Goal: Task Accomplishment & Management: Use online tool/utility

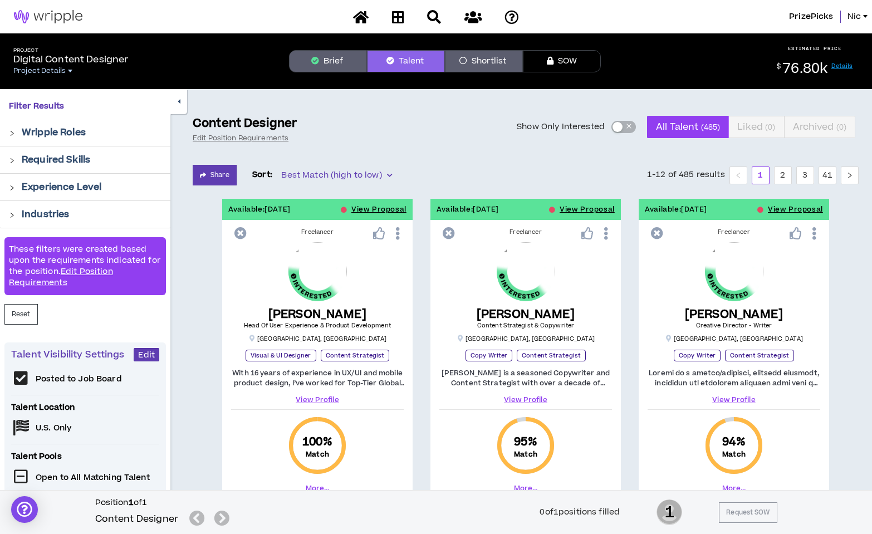
click at [45, 73] on span "Project Details" at bounding box center [39, 70] width 52 height 9
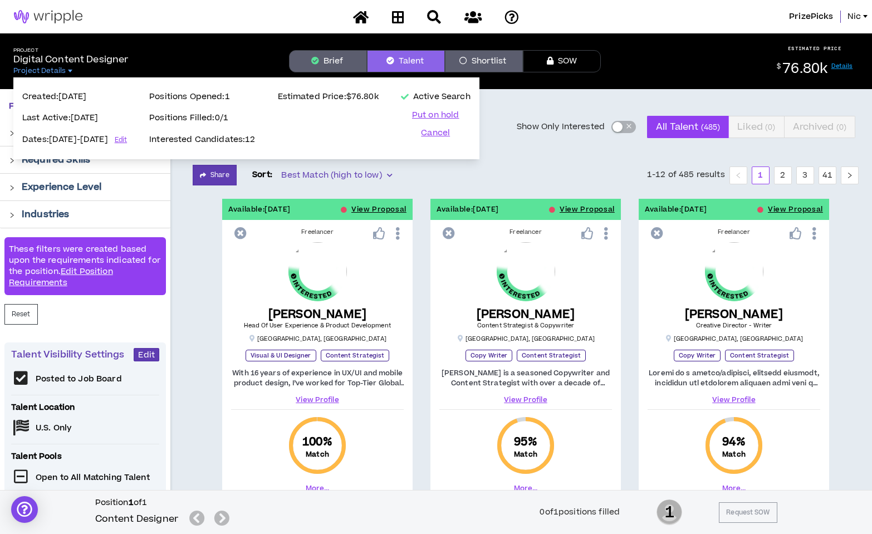
click at [550, 175] on div "Share Sort: Best Match (high to low) 1-12 of 485 results 1 2 3 41" at bounding box center [526, 175] width 666 height 21
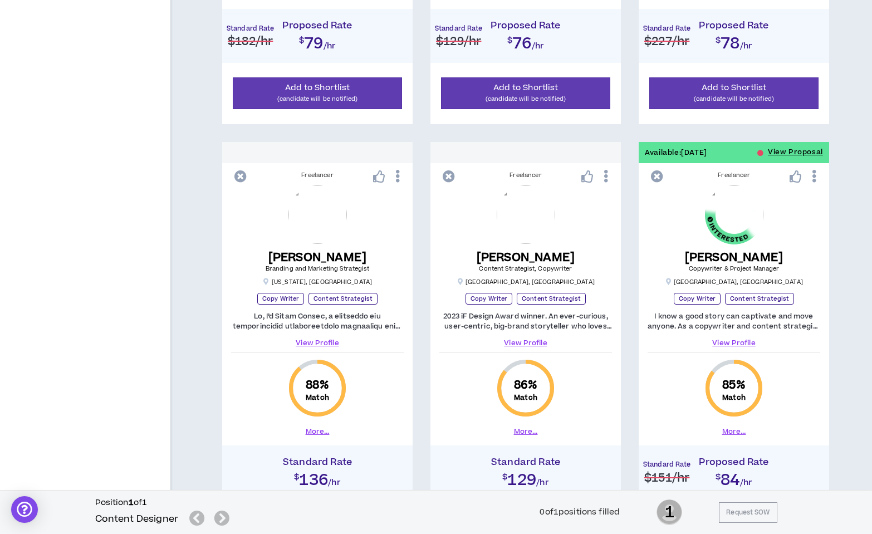
scroll to position [923, 0]
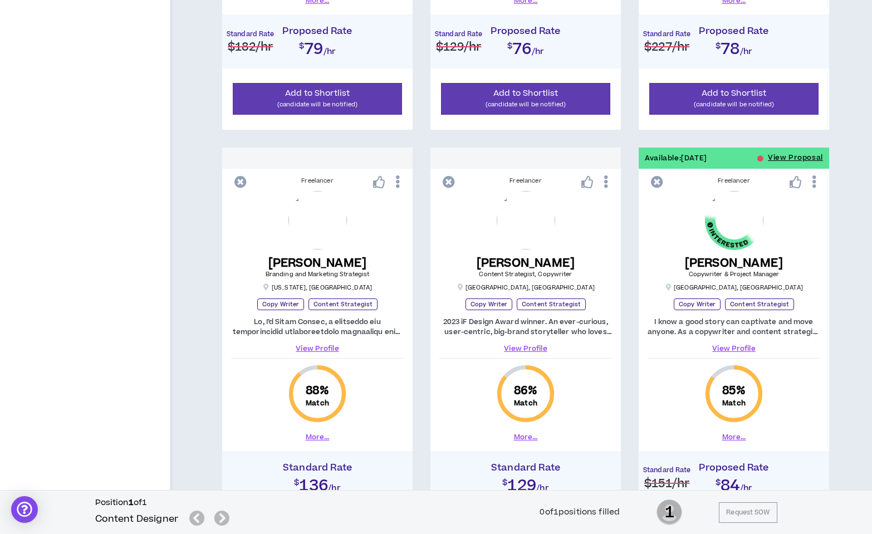
click at [731, 350] on link "View Profile" at bounding box center [733, 348] width 173 height 10
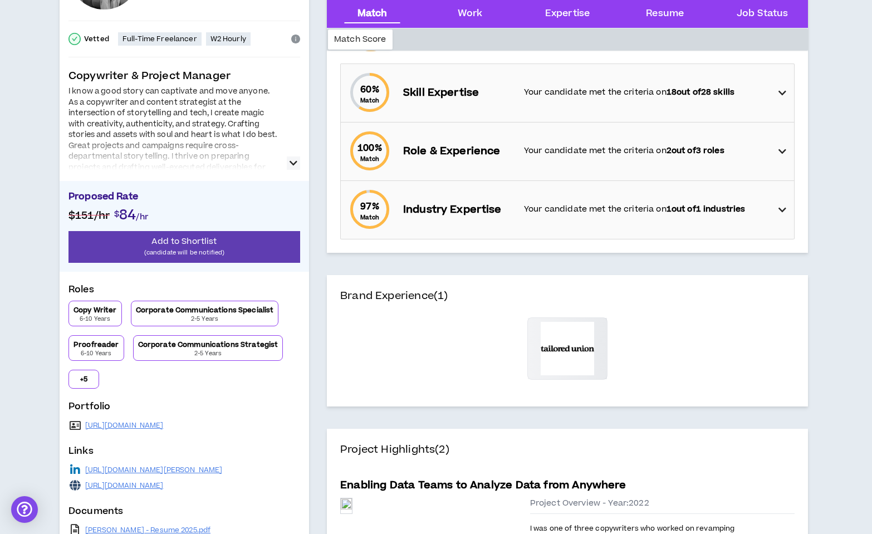
scroll to position [136, 0]
click at [164, 427] on link "[URL][DOMAIN_NAME]" at bounding box center [124, 424] width 78 height 9
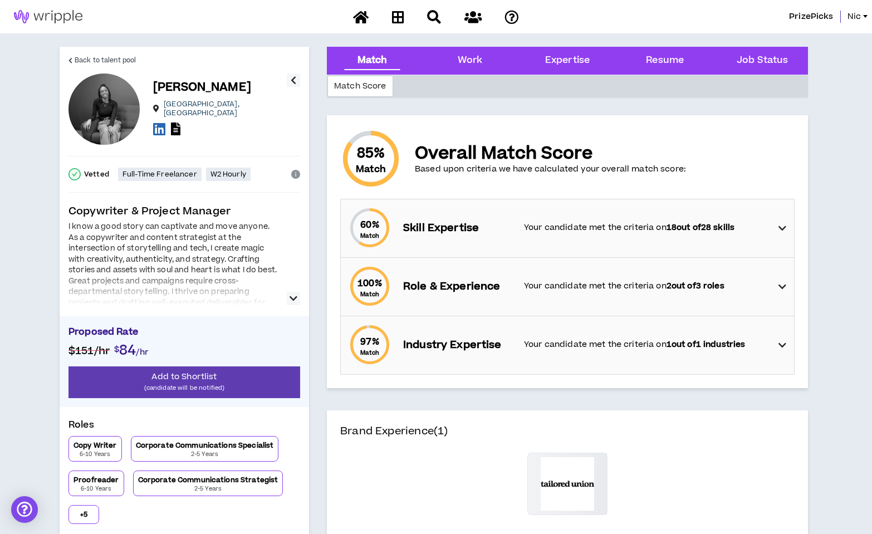
click at [376, 63] on div "Match" at bounding box center [372, 60] width 30 height 14
click at [465, 57] on div "Work" at bounding box center [470, 60] width 25 height 14
click at [368, 58] on div "Match" at bounding box center [372, 60] width 30 height 14
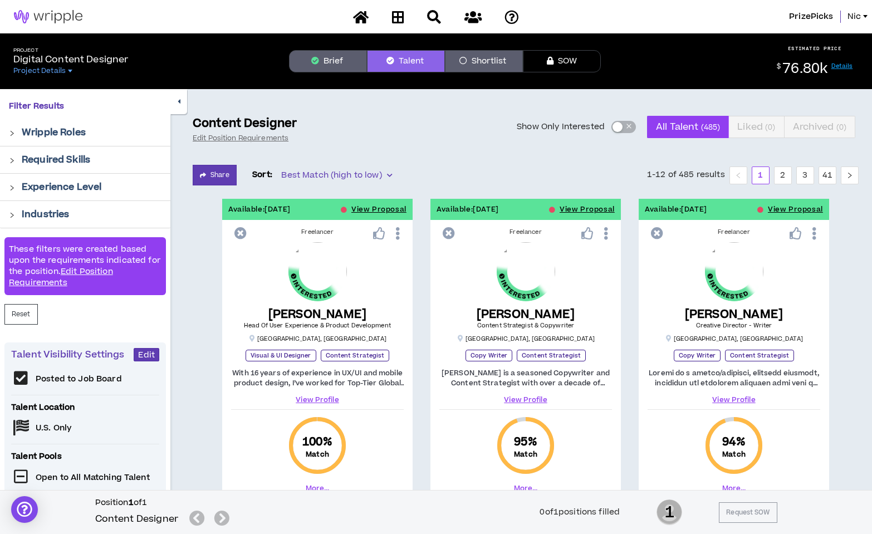
click at [495, 171] on div "Share Sort: Best Match (high to low) 1-12 of 485 results 1 2 3 41" at bounding box center [526, 175] width 666 height 21
click at [622, 129] on button "Show Only Interested" at bounding box center [623, 127] width 24 height 12
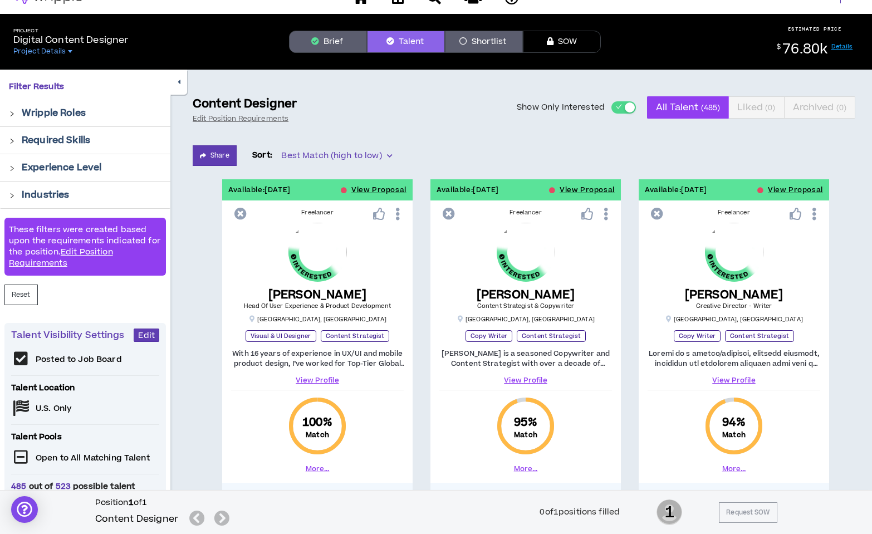
scroll to position [22, 0]
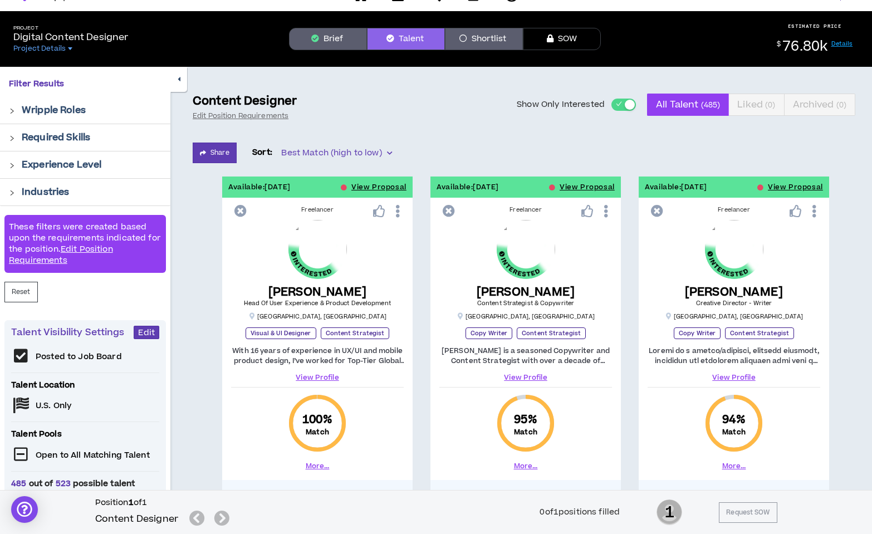
click at [524, 381] on link "View Profile" at bounding box center [525, 377] width 173 height 10
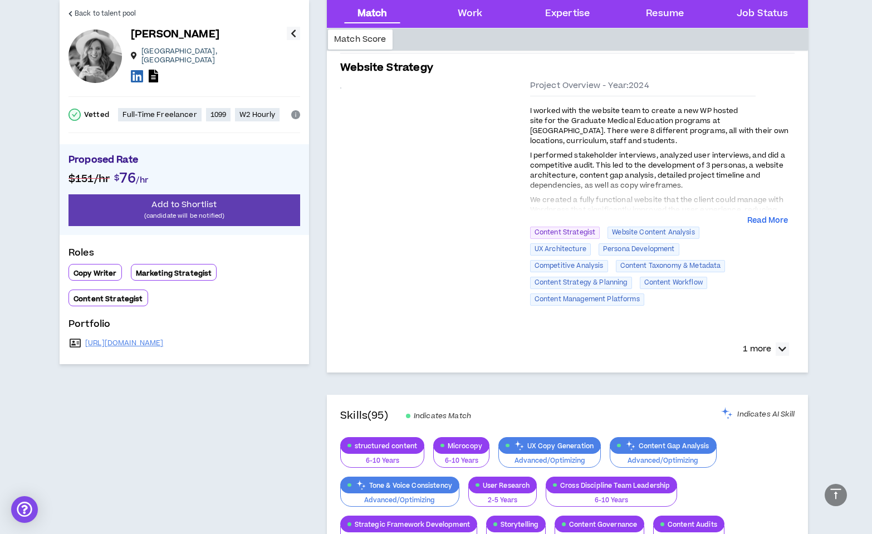
scroll to position [1044, 0]
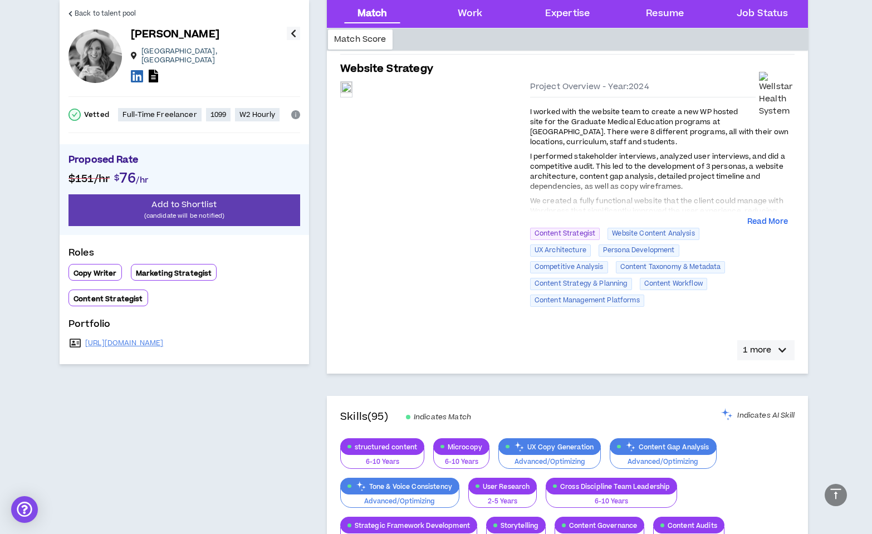
click at [783, 350] on icon "button" at bounding box center [782, 349] width 8 height 13
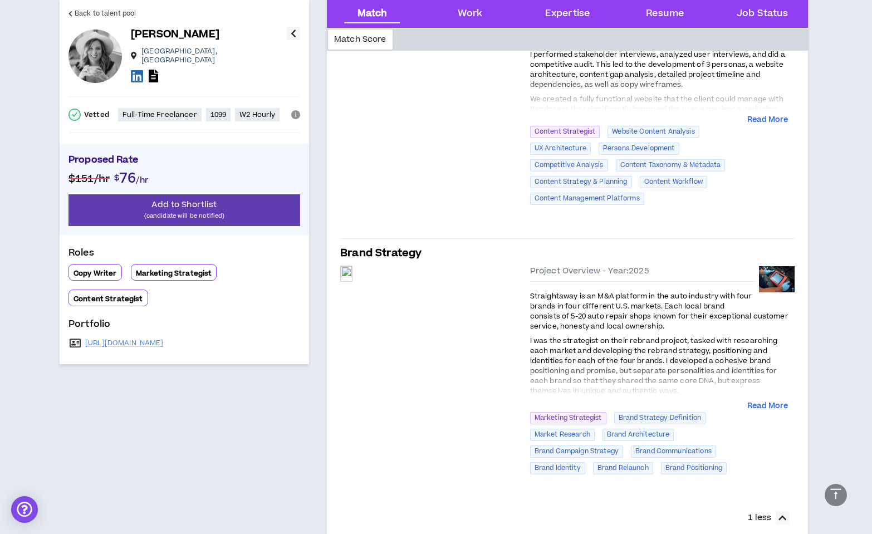
scroll to position [1186, 0]
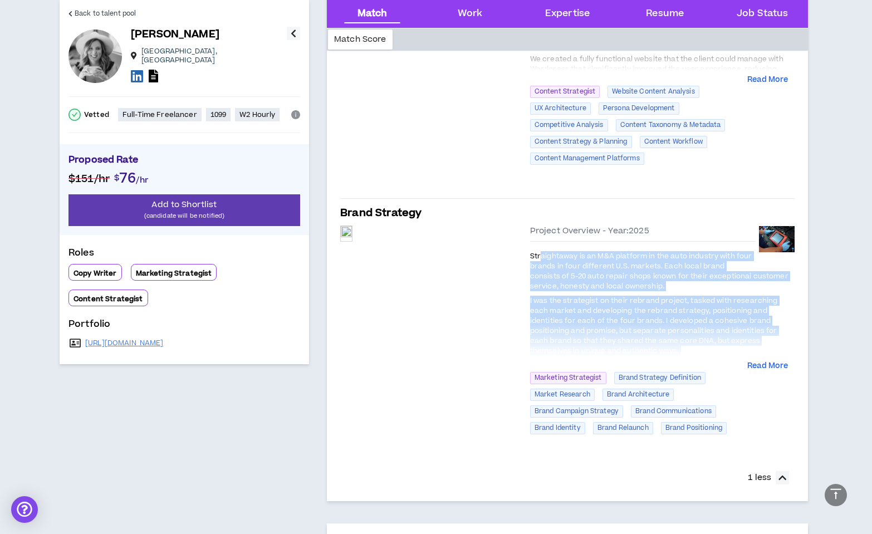
drag, startPoint x: 571, startPoint y: 268, endPoint x: 636, endPoint y: 330, distance: 89.8
click at [636, 331] on div "Straightaway is an M&A platform in the auto industry with four brands in four d…" at bounding box center [662, 303] width 264 height 106
click at [636, 330] on div at bounding box center [662, 339] width 264 height 36
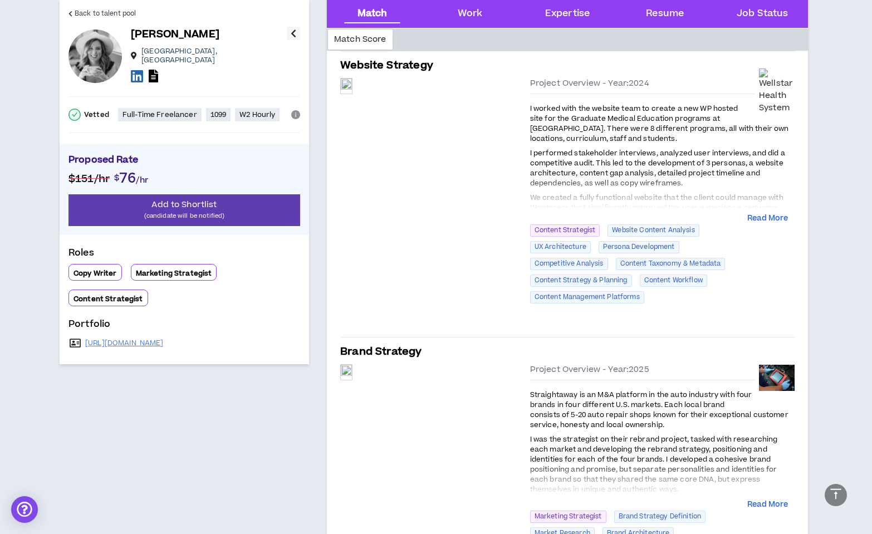
scroll to position [1030, 0]
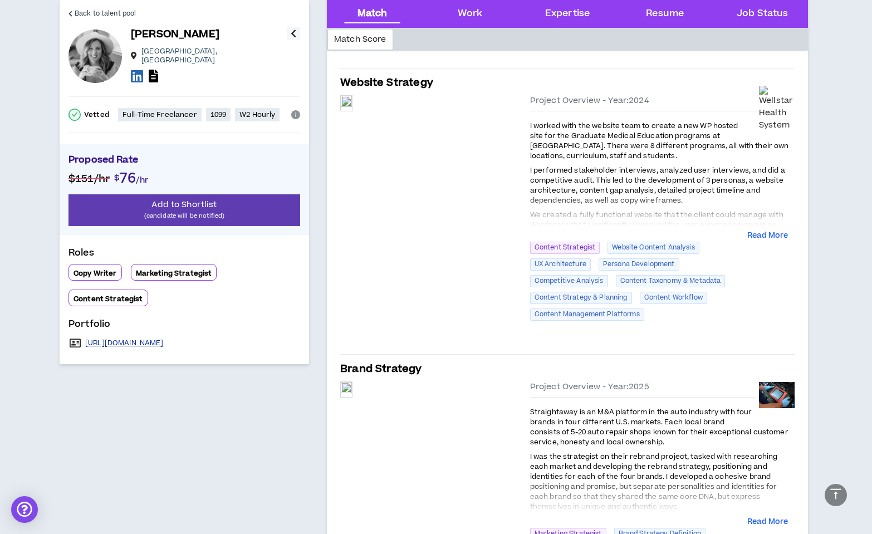
click at [164, 338] on link "https://sundayscreativestudio.com/content-services" at bounding box center [124, 342] width 78 height 9
